Goal: Use online tool/utility: Utilize a website feature to perform a specific function

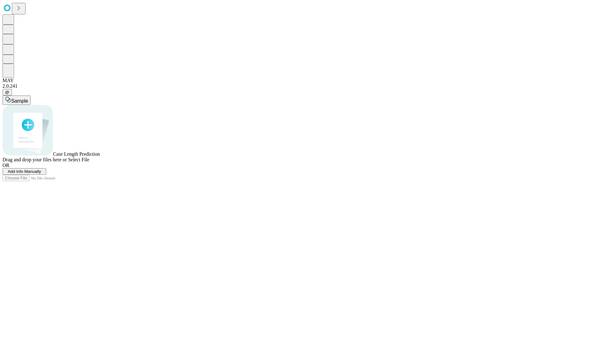
click at [41, 174] on span "Add Info Manually" at bounding box center [24, 171] width 33 height 5
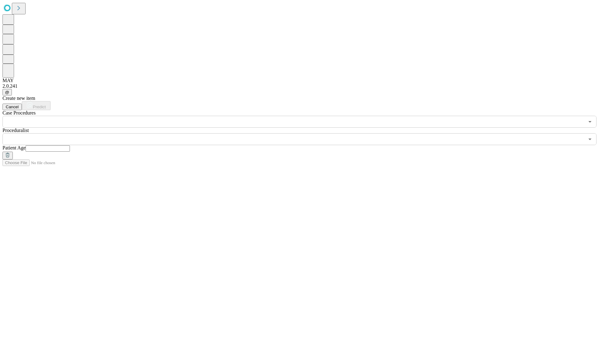
click at [70, 145] on input "text" at bounding box center [48, 148] width 44 height 6
type input "*"
click at [304, 133] on input "text" at bounding box center [292, 139] width 581 height 12
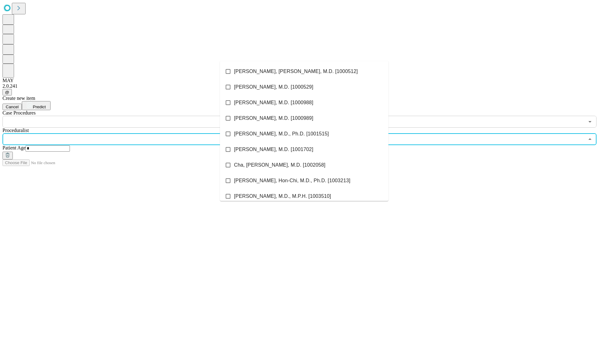
click at [304, 71] on li "[PERSON_NAME], [PERSON_NAME], M.D. [1000512]" at bounding box center [304, 72] width 168 height 16
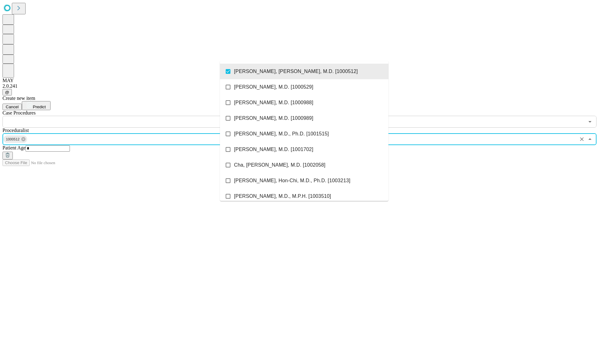
click at [131, 116] on input "text" at bounding box center [292, 122] width 581 height 12
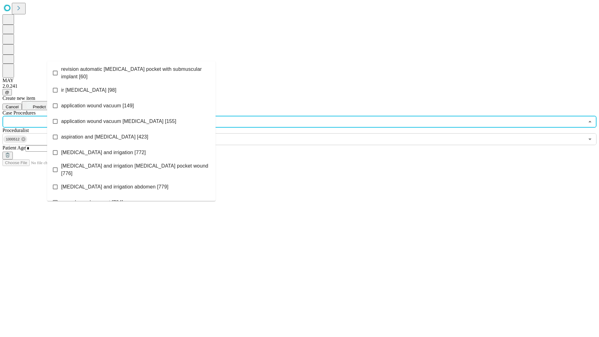
click at [131, 71] on span "revision automatic [MEDICAL_DATA] pocket with submuscular implant [60]" at bounding box center [135, 72] width 149 height 15
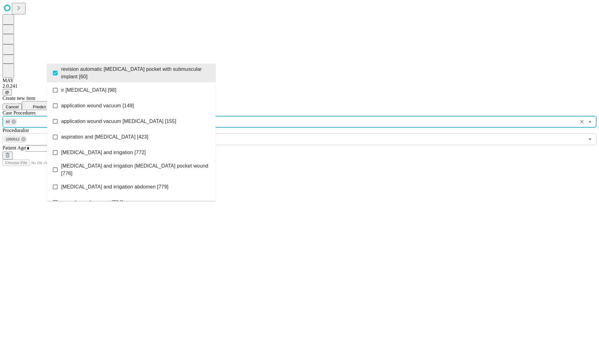
click at [46, 104] on span "Predict" at bounding box center [39, 106] width 13 height 5
